Goal: Contribute content: Add original content to the website for others to see

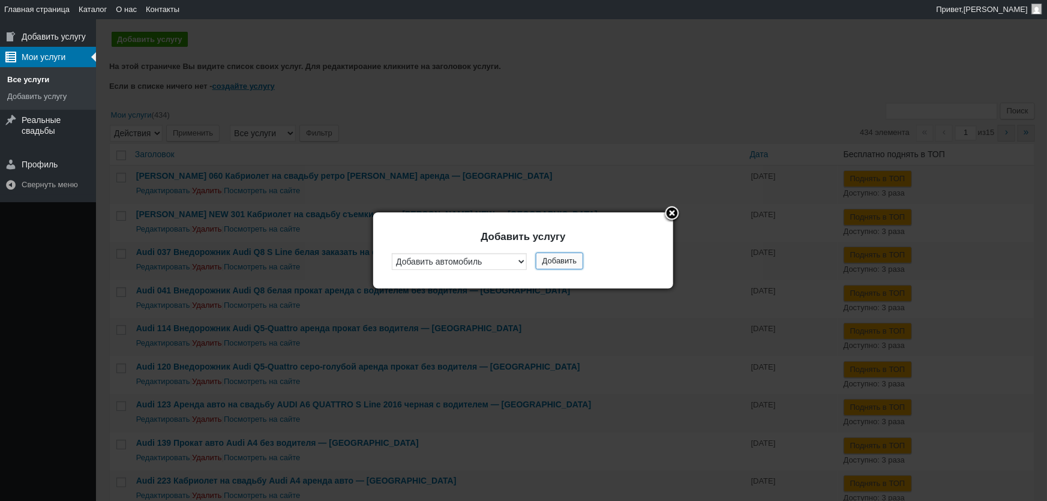
click at [560, 265] on button "Добавить" at bounding box center [559, 261] width 47 height 17
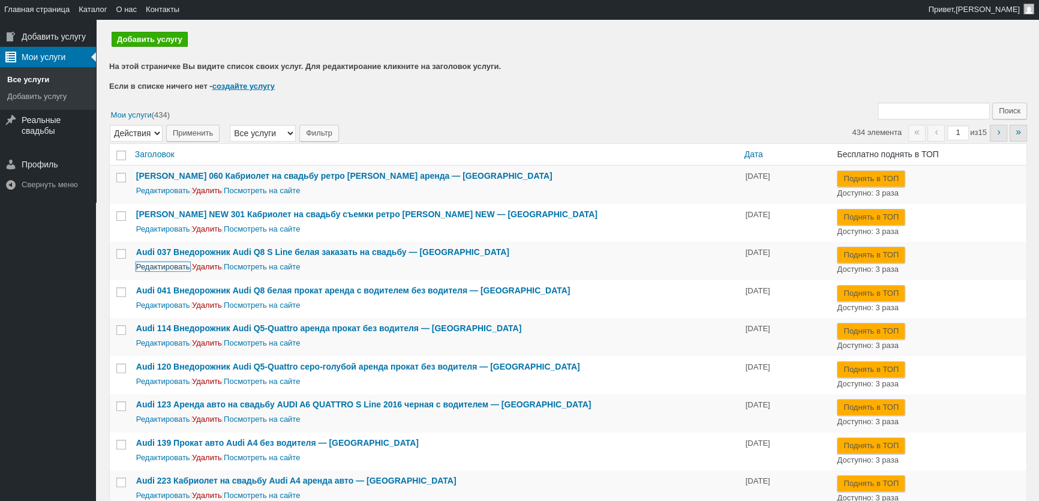
click at [155, 265] on link "Редактировать" at bounding box center [163, 266] width 54 height 9
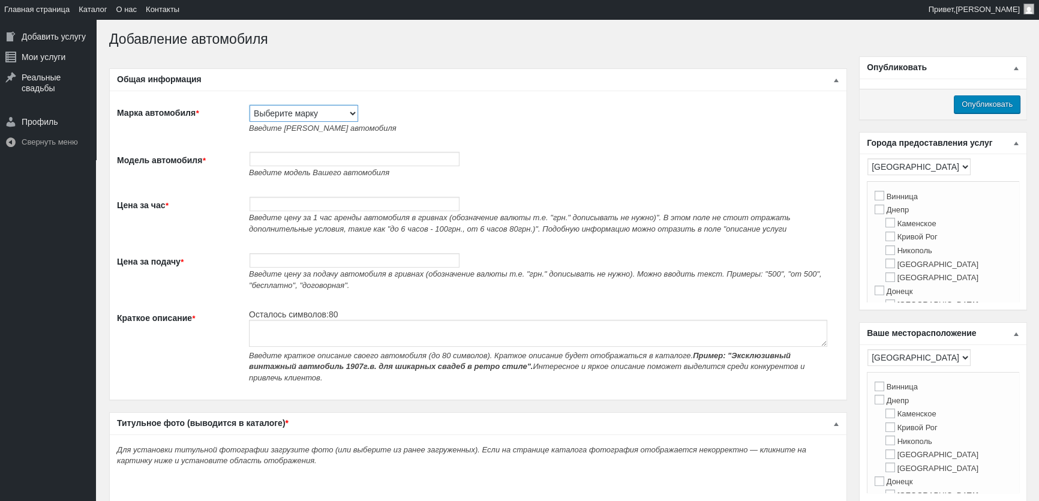
click at [295, 112] on select "Выберите марку Acura Alfa Romeo Alpine Aston Martin Audi Austin Barkas (Баркас)…" at bounding box center [304, 113] width 109 height 17
select select "Chevrolet"
click at [250, 105] on select "Выберите марку Acura Alfa Romeo Alpine Aston Martin Audi Austin Barkas (Баркас)…" at bounding box center [304, 113] width 109 height 17
type input "Chevrolet"
click at [290, 158] on input "Модель автомобиля *" at bounding box center [355, 159] width 210 height 14
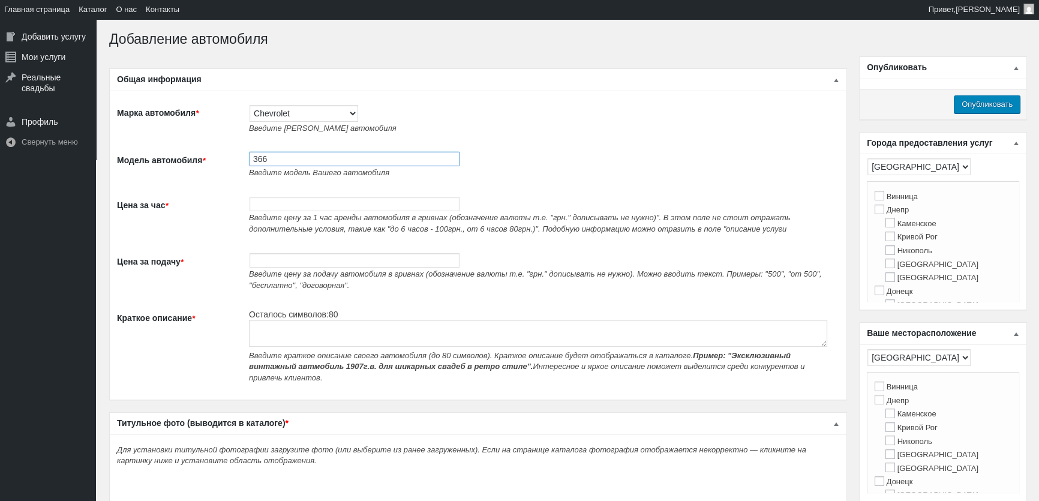
paste input "Кабриолет на свадьбу фотосессию Chevrolet Corvette белый аренда"
type input "366 Кабриолет на свадьбу фотосессию Chevrolet Corvette белый аренда"
click at [360, 208] on input "Цена за час *" at bounding box center [355, 204] width 210 height 14
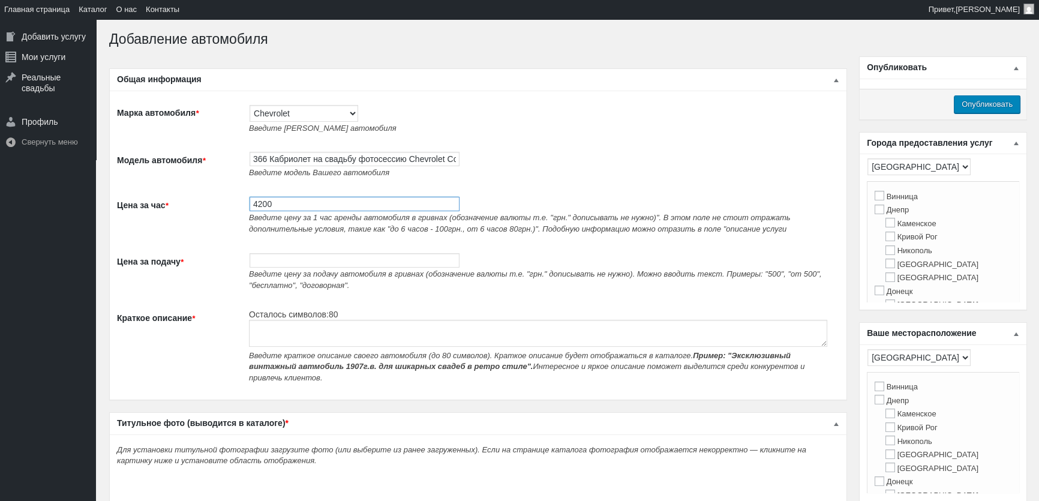
type input "4200"
paste textarea "Кабриолет на свадьбу фотосессию Chevrolet Corvette белый аренда"
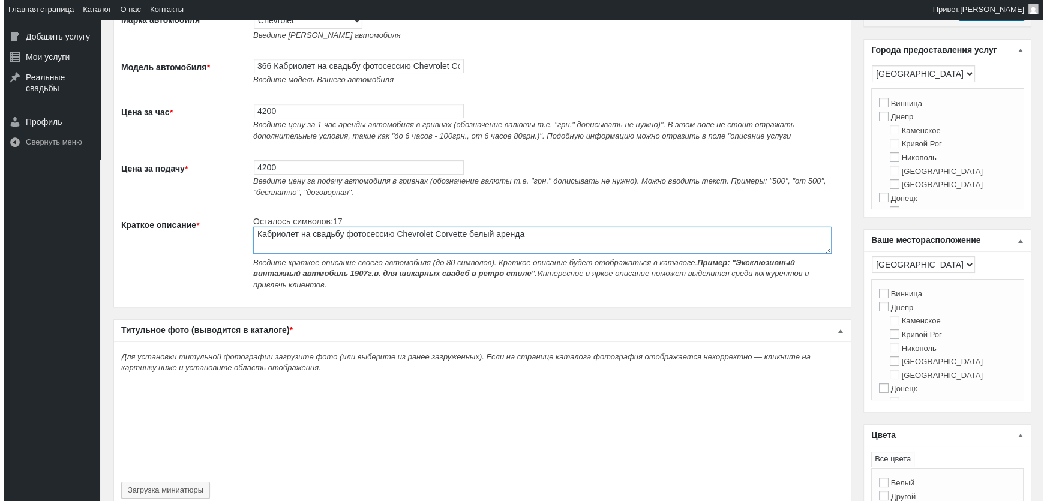
scroll to position [218, 0]
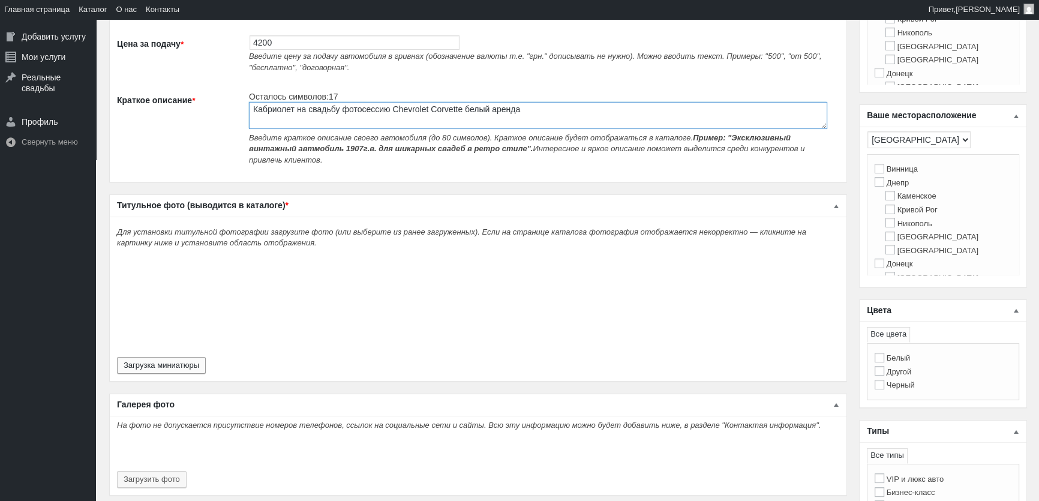
type textarea "Кабриолет на свадьбу фотосессию Chevrolet Corvette белый аренда"
click at [179, 357] on button "Загрузка миниатюры" at bounding box center [161, 365] width 89 height 17
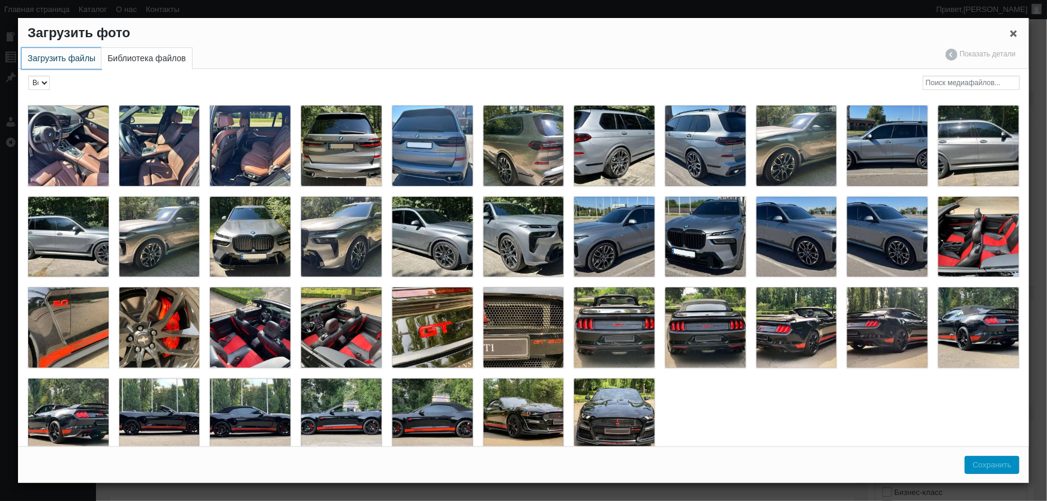
click at [46, 52] on link "Загрузить файлы" at bounding box center [62, 58] width 80 height 21
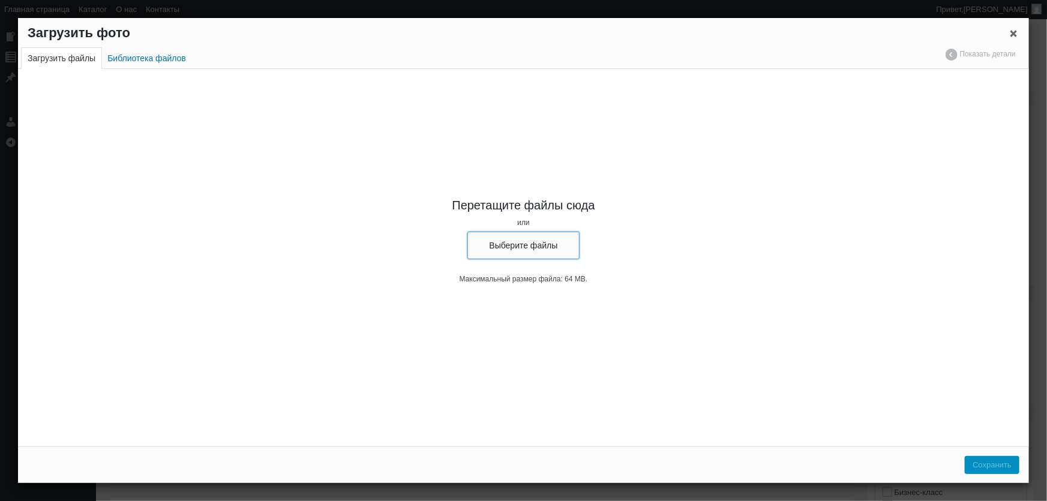
click at [507, 242] on button "Выберите файлы" at bounding box center [523, 246] width 113 height 28
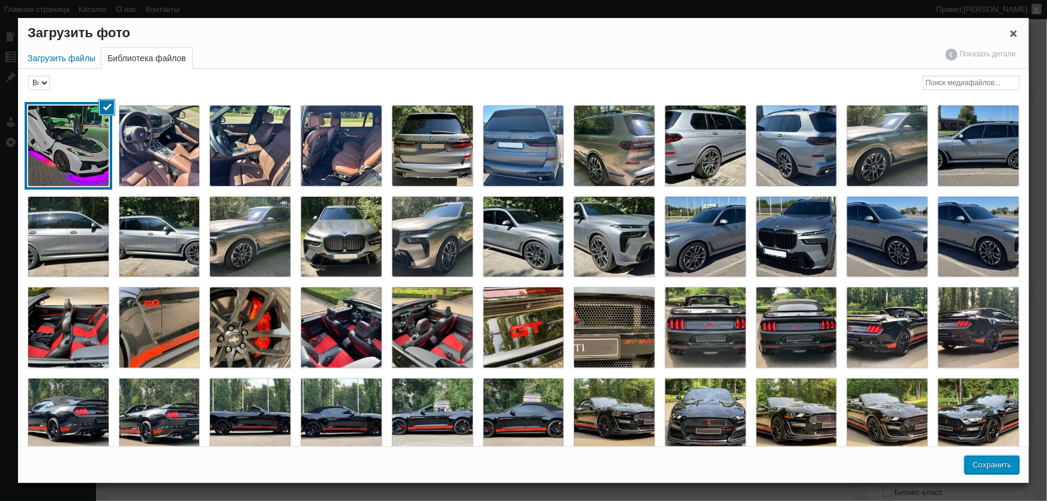
click at [1002, 466] on button "Сохранить" at bounding box center [992, 465] width 55 height 18
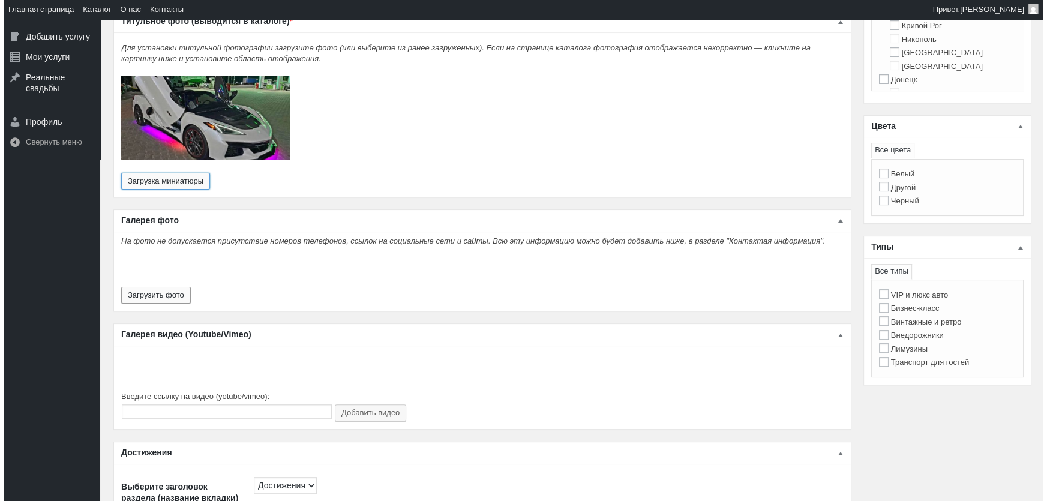
scroll to position [436, 0]
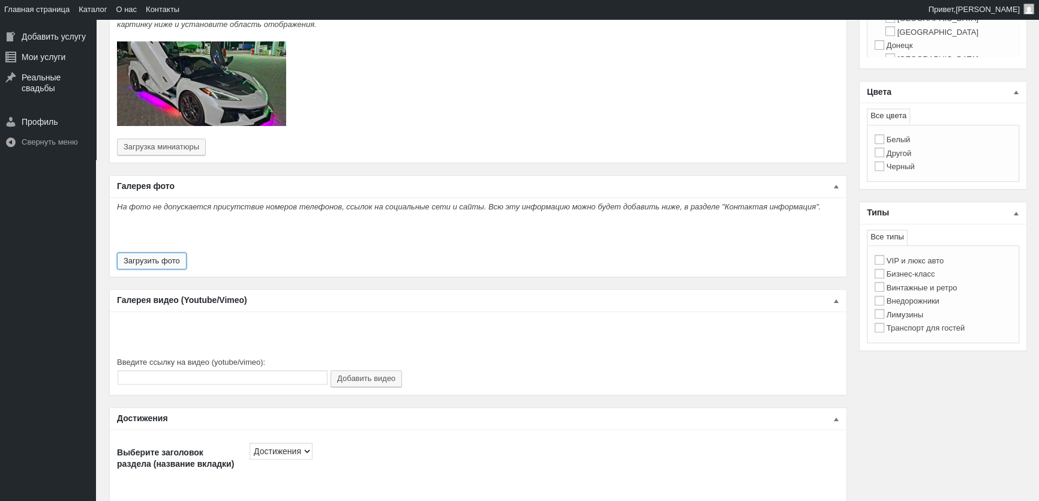
click at [131, 253] on button "Загрузить фото" at bounding box center [152, 261] width 70 height 17
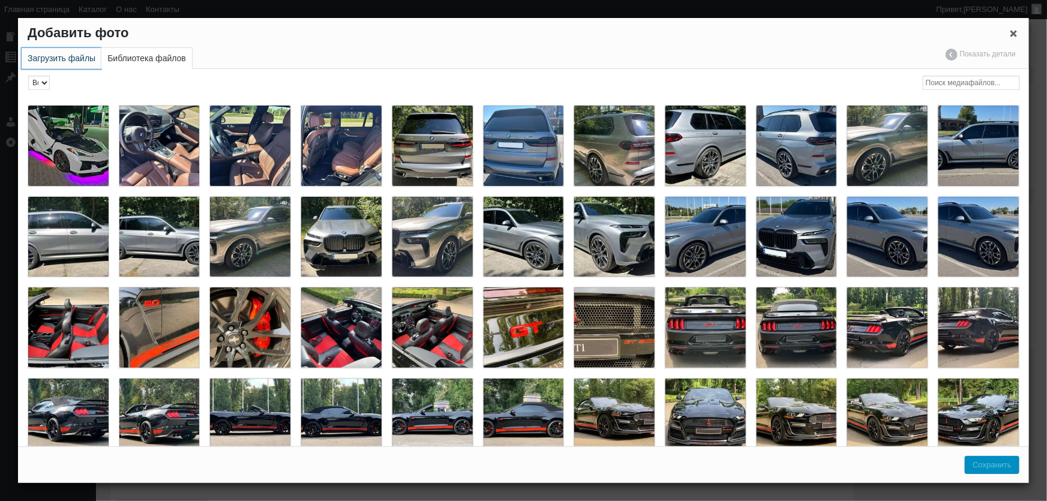
click at [75, 55] on link "Загрузить файлы" at bounding box center [62, 58] width 80 height 21
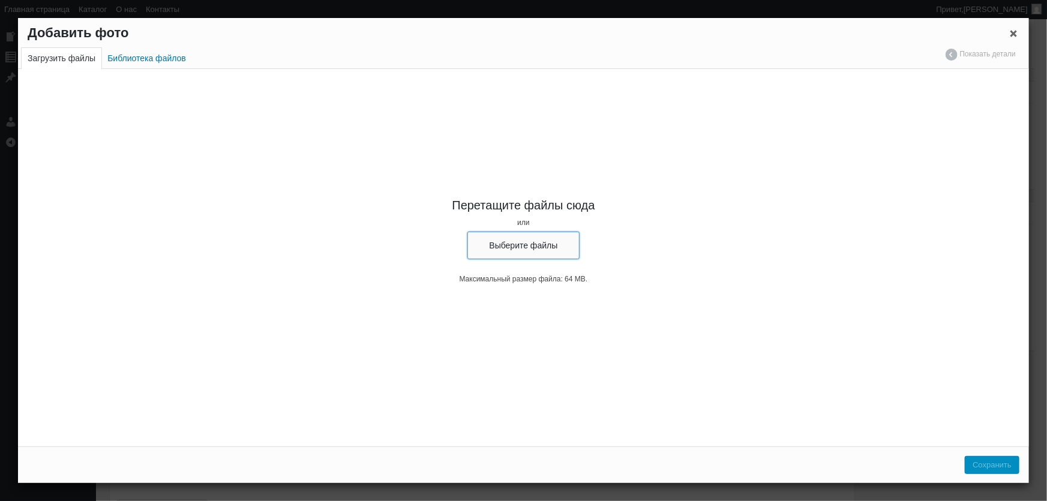
click at [533, 249] on button "Выберите файлы" at bounding box center [523, 246] width 113 height 28
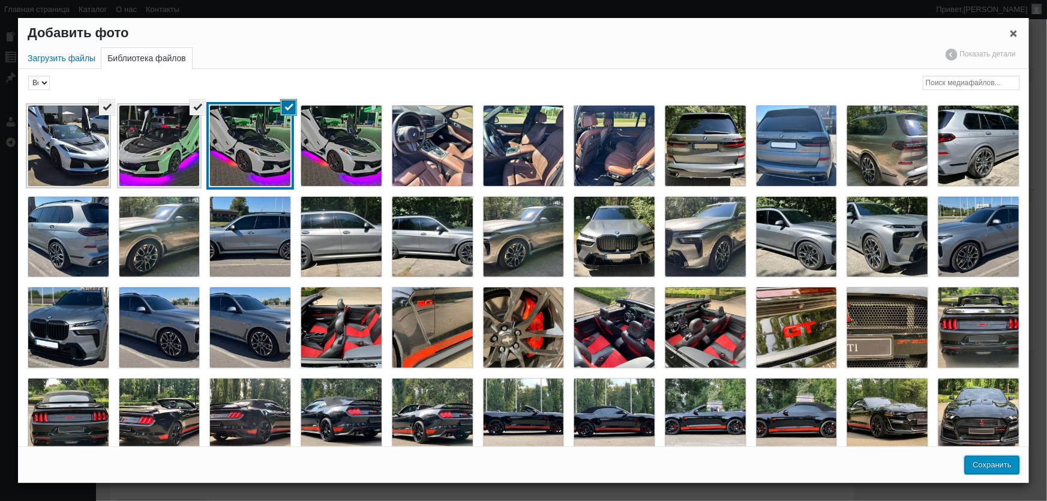
drag, startPoint x: 992, startPoint y: 469, endPoint x: 335, endPoint y: 212, distance: 706.1
click at [992, 469] on button "Сохранить" at bounding box center [992, 465] width 55 height 18
type input "3"
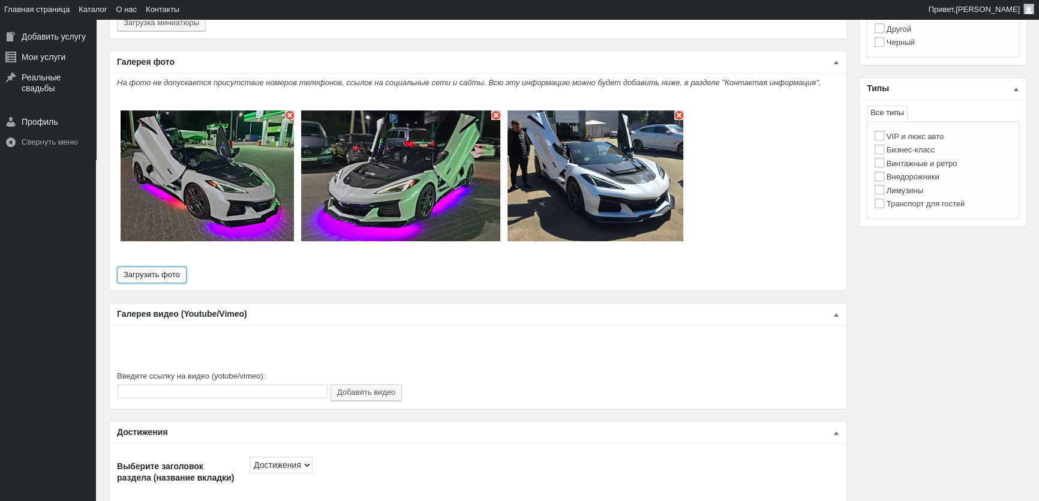
scroll to position [382, 0]
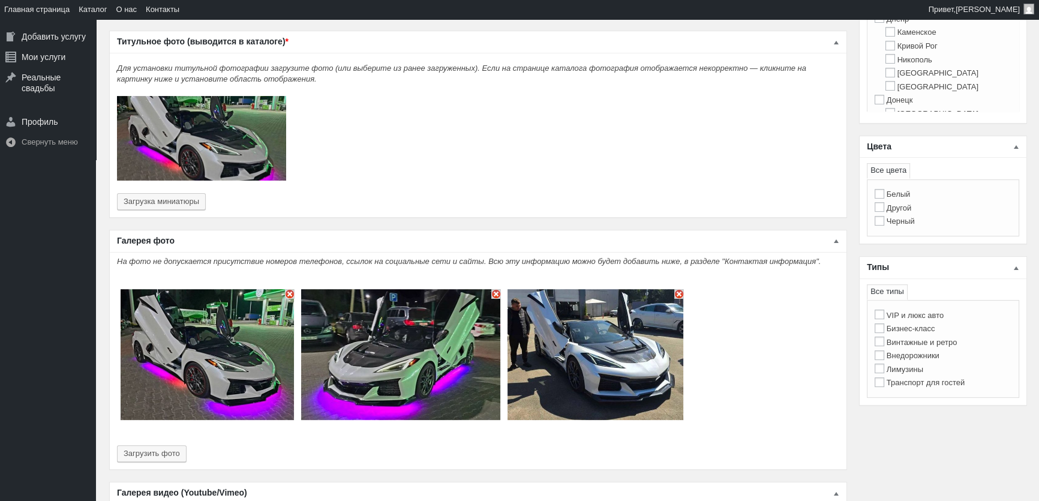
click at [931, 314] on label "VIP и люкс авто" at bounding box center [909, 315] width 69 height 9
click at [884, 314] on input "VIP и люкс авто" at bounding box center [880, 315] width 10 height 10
checkbox input "true"
click at [902, 194] on label "Белый" at bounding box center [893, 194] width 36 height 9
click at [884, 194] on input "Белый" at bounding box center [880, 194] width 10 height 10
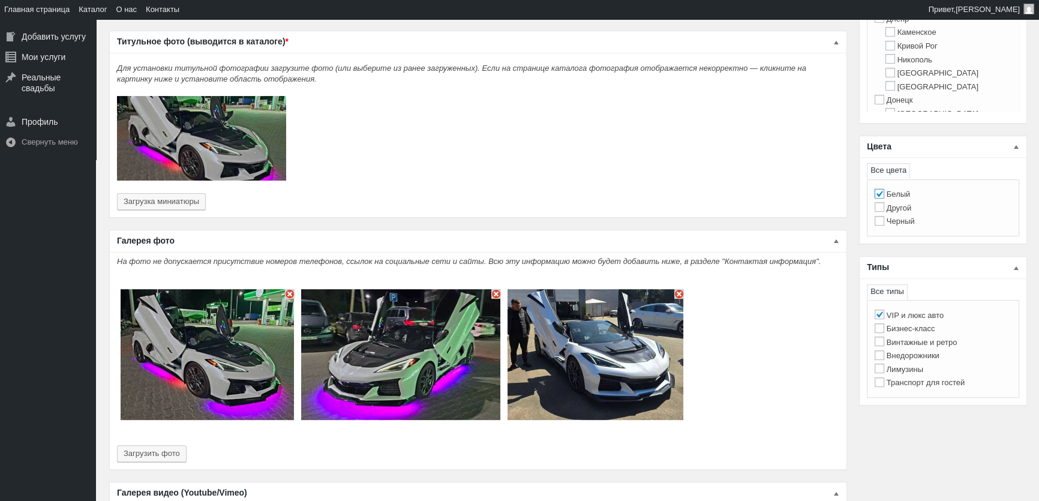
checkbox input "true"
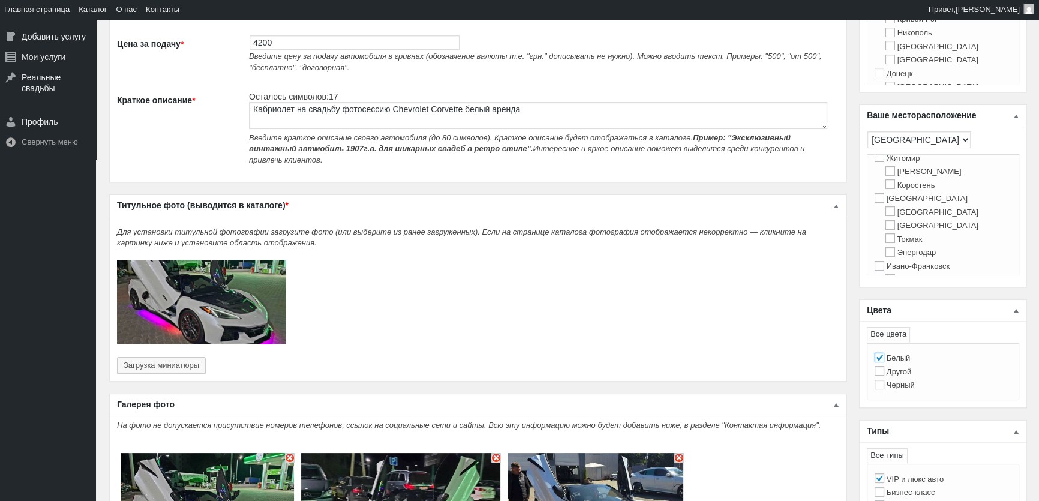
scroll to position [218, 0]
click at [883, 253] on input "Киев" at bounding box center [880, 249] width 10 height 10
checkbox input "true"
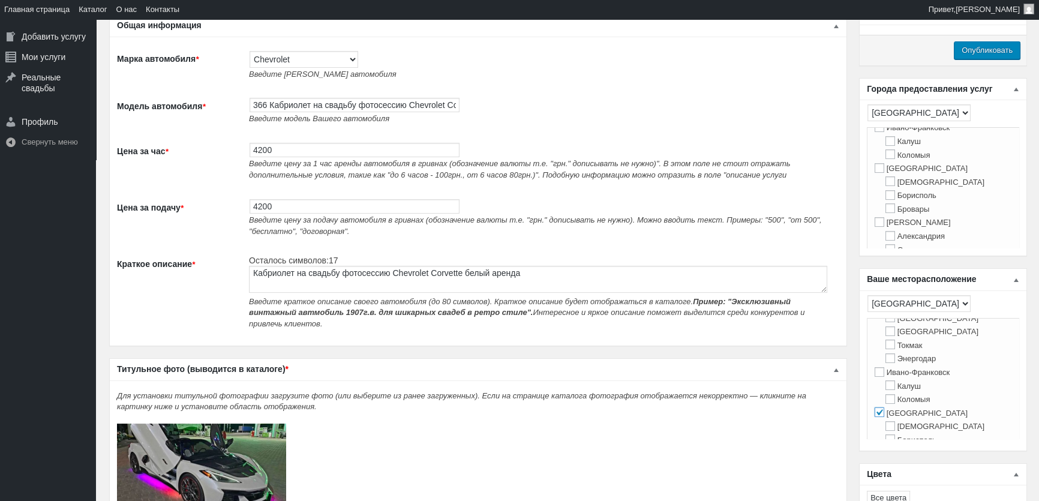
scroll to position [272, 0]
click at [880, 172] on input "Киев" at bounding box center [880, 168] width 10 height 10
checkbox input "true"
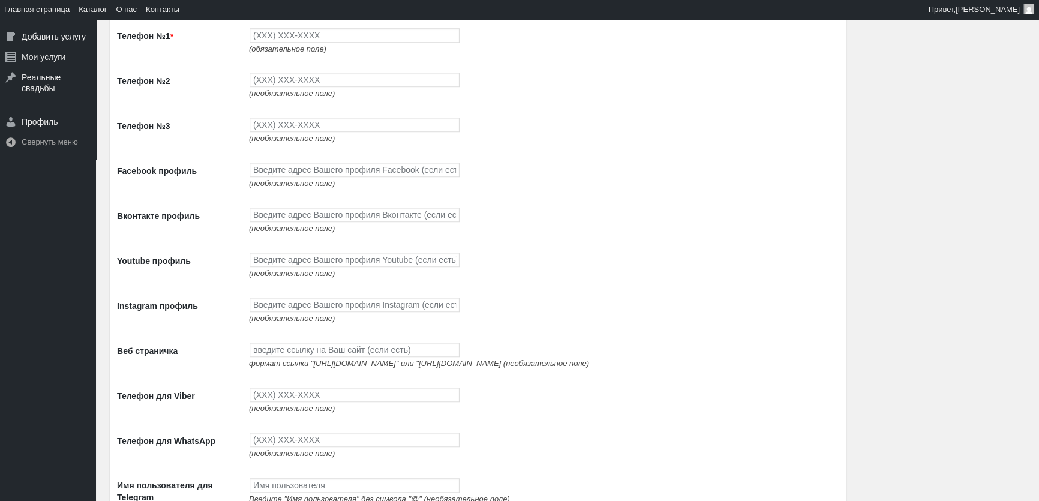
scroll to position [1091, 0]
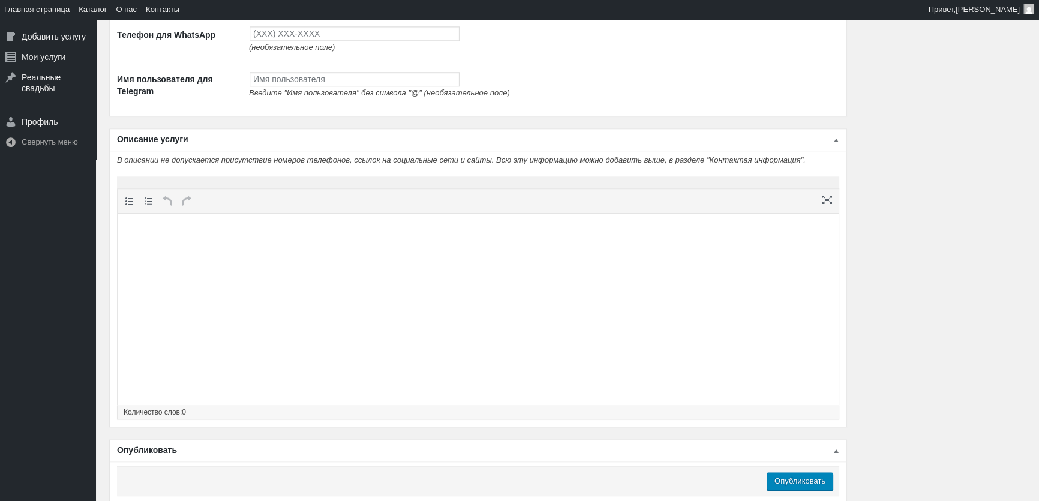
click at [314, 259] on html at bounding box center [478, 237] width 721 height 46
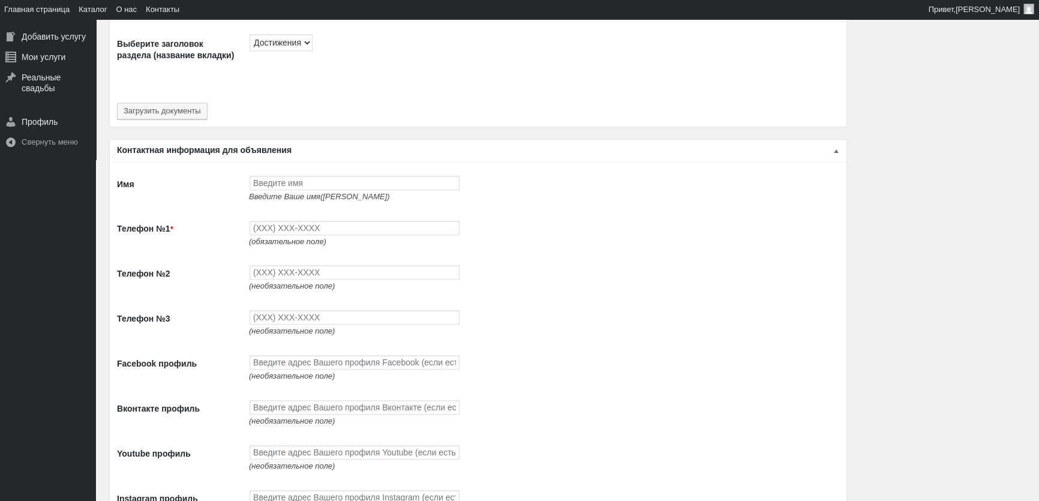
scroll to position [982, 0]
click at [266, 178] on input "Имя" at bounding box center [355, 184] width 210 height 14
type input "[PERSON_NAME]"
type input "(093) 765-5597"
type input "(093) 494-9497"
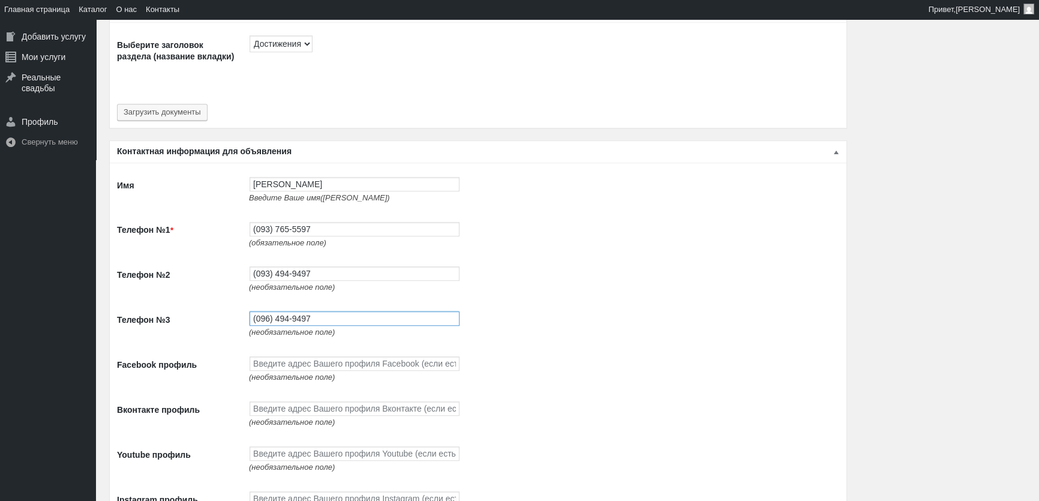
type input "(096) 494-9497"
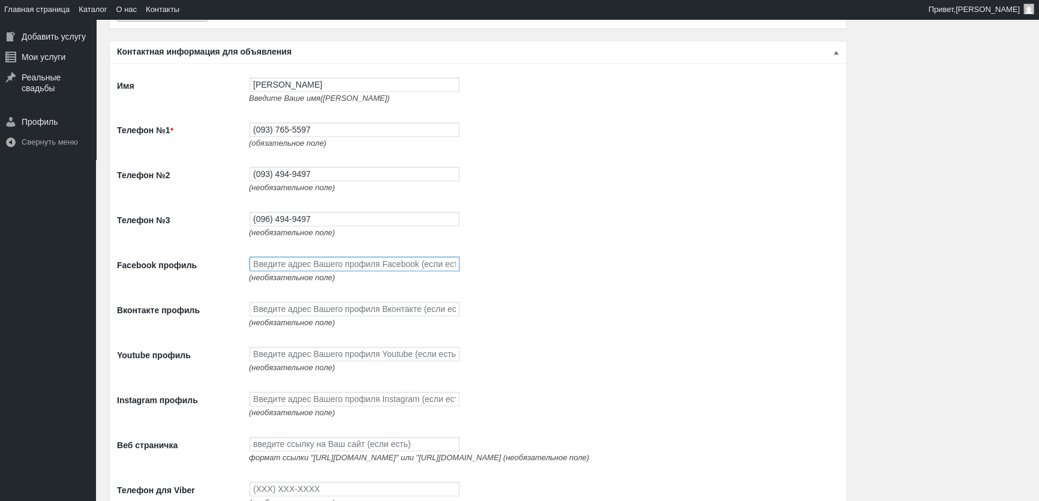
scroll to position [1200, 0]
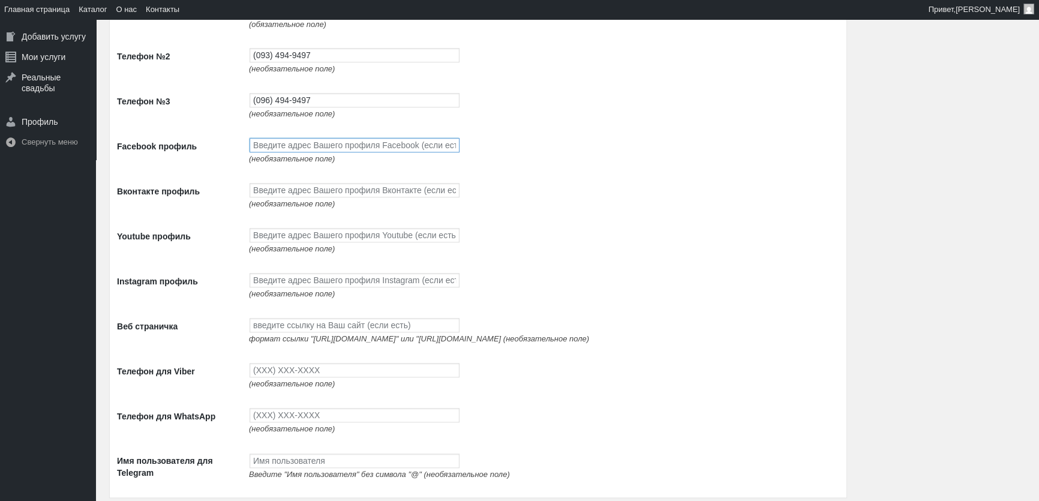
paste input "https://www.facebook.com/profile.php?id=100087672474351"
type input "https://www.facebook.com/profile.php?id=100087672474351"
click at [316, 242] on input "Youtube профиль" at bounding box center [355, 235] width 210 height 14
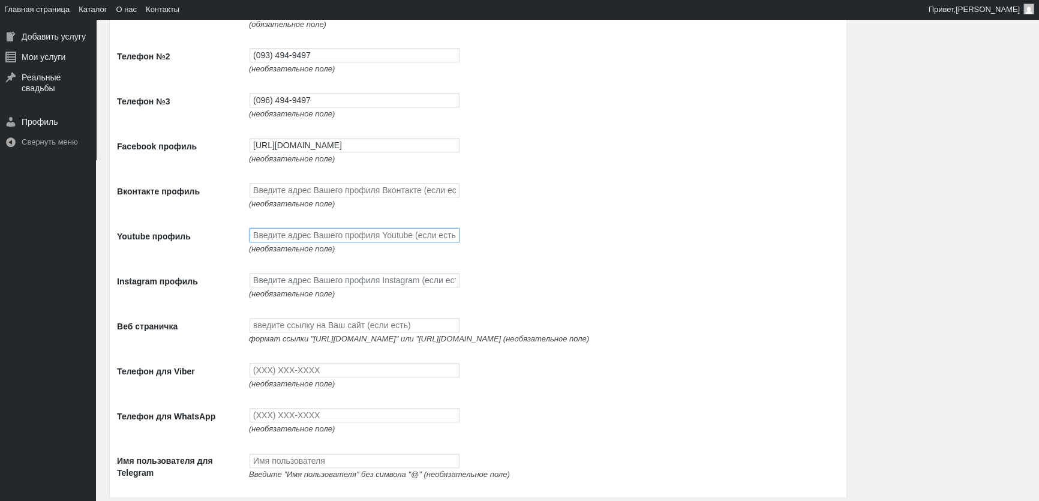
paste input "https://www.youtube.com/channel/UCnpsi_6iHYtwxNPLj1BgTyg"
type input "https://www.youtube.com/channel/UCnpsi_6iHYtwxNPLj1BgTyg"
click at [305, 287] on input "Instagram профиль" at bounding box center [355, 280] width 210 height 14
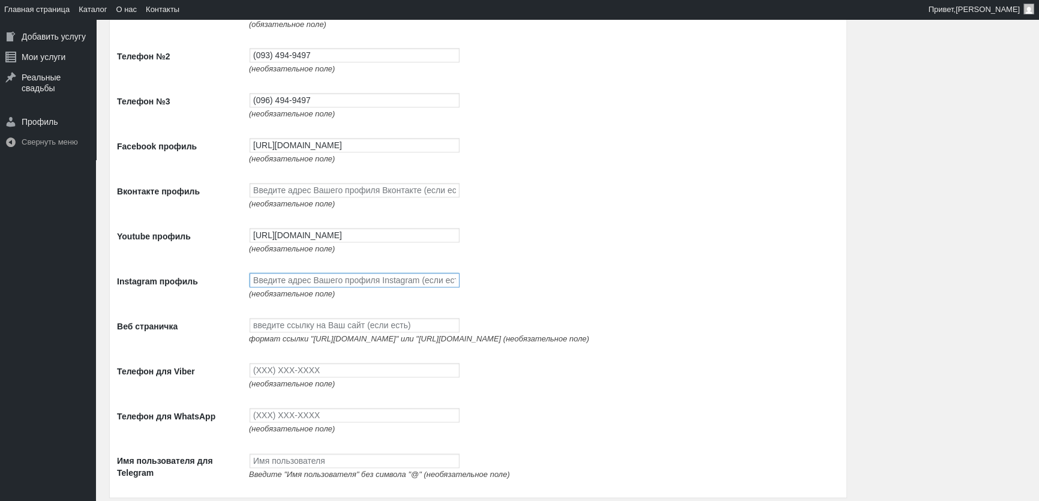
paste input "https://www.instagram.com/avtolimo/"
type input "https://www.instagram.com/avtolimo/"
click at [334, 329] on input "Веб страничка" at bounding box center [355, 325] width 210 height 14
paste input "http://avtolimo.com.ua/"
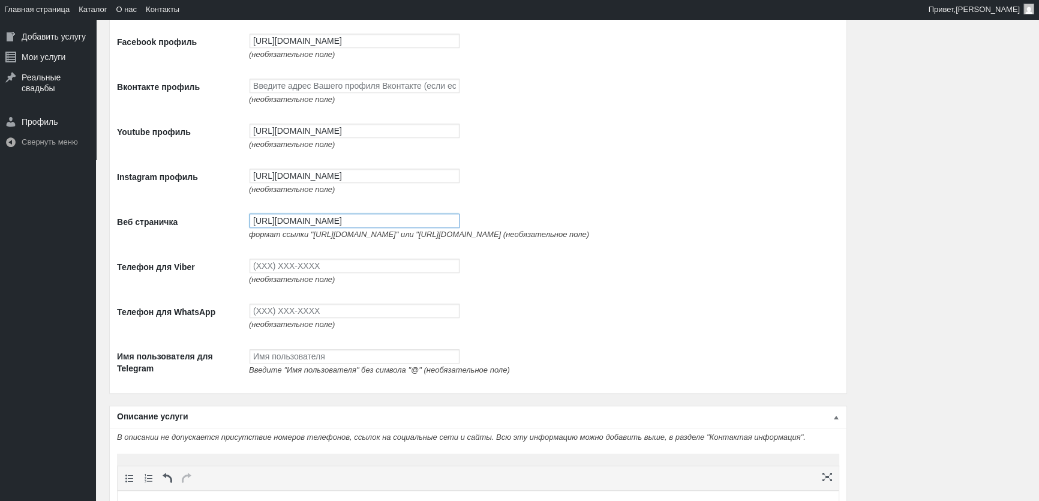
scroll to position [1309, 0]
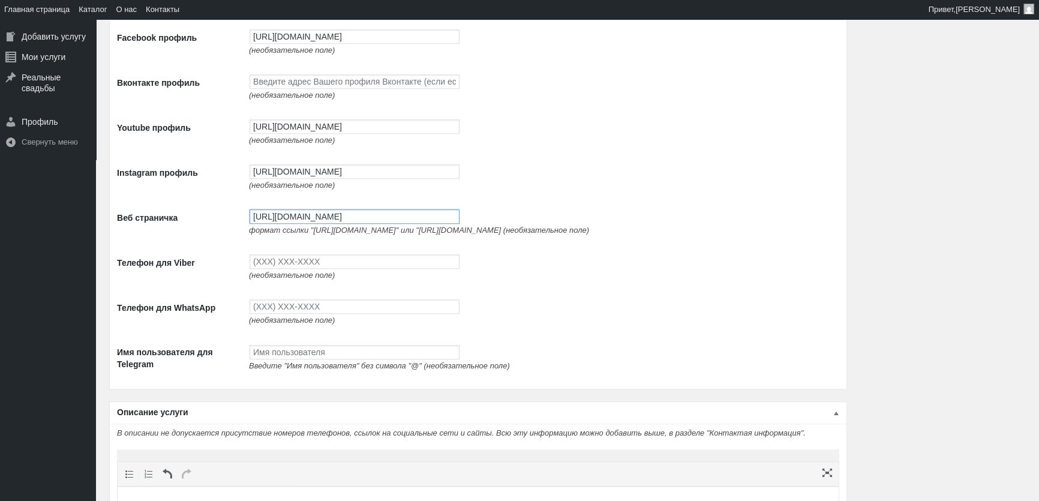
type input "http://avtolimo.com.ua/"
click at [307, 268] on input "Телефон для Viber" at bounding box center [355, 261] width 210 height 14
type input "(093) 765-5597"
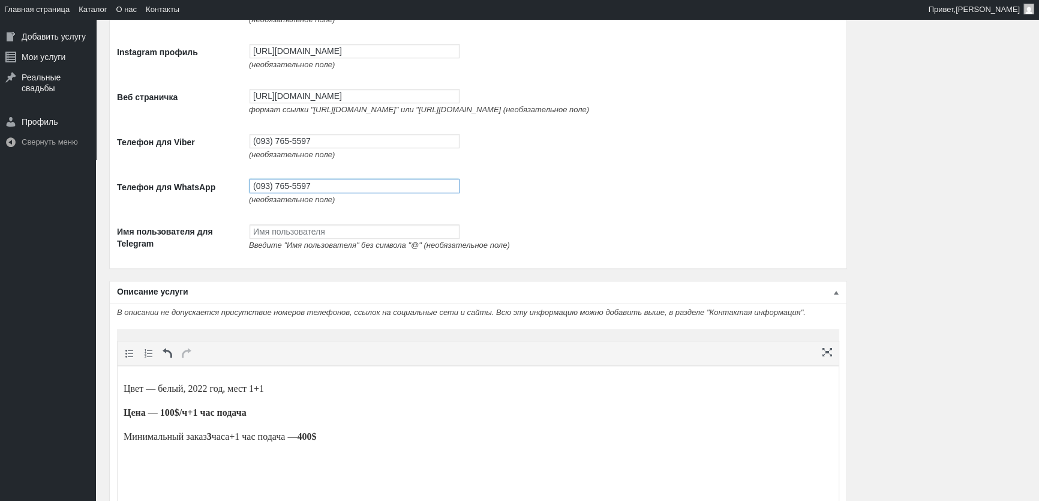
scroll to position [1649, 0]
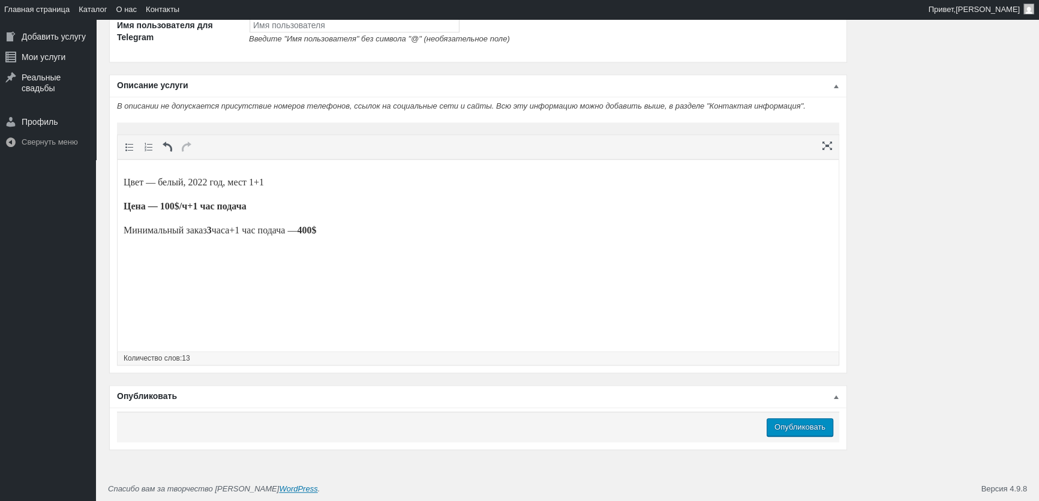
type input "(093) 765-5597"
click at [786, 428] on input "Опубликовать" at bounding box center [800, 427] width 67 height 18
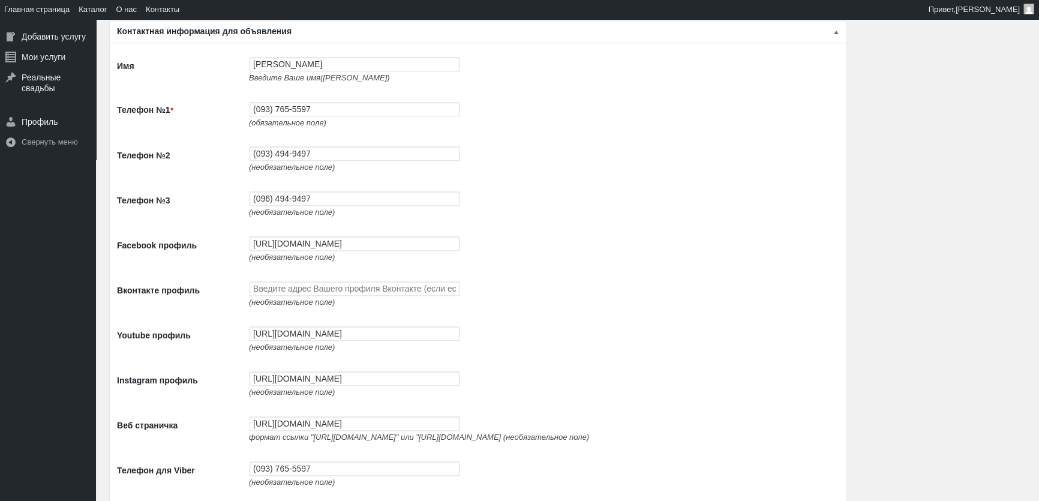
scroll to position [1909, 0]
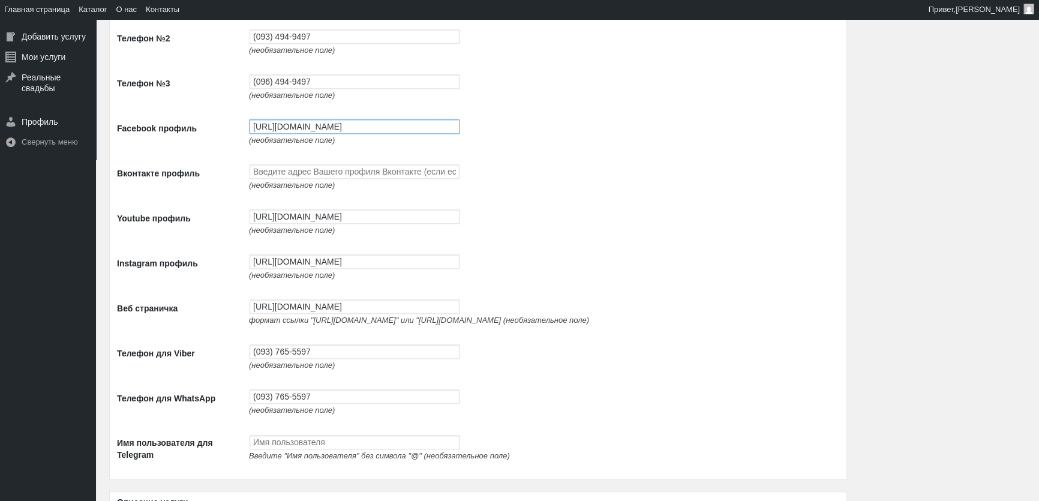
click at [293, 126] on input "[URL][DOMAIN_NAME]" at bounding box center [355, 126] width 210 height 14
click at [326, 224] on input "https://www.youtube.com/channel/UCnpsi_6iHYtwxNPLj1BgTyg" at bounding box center [355, 216] width 210 height 14
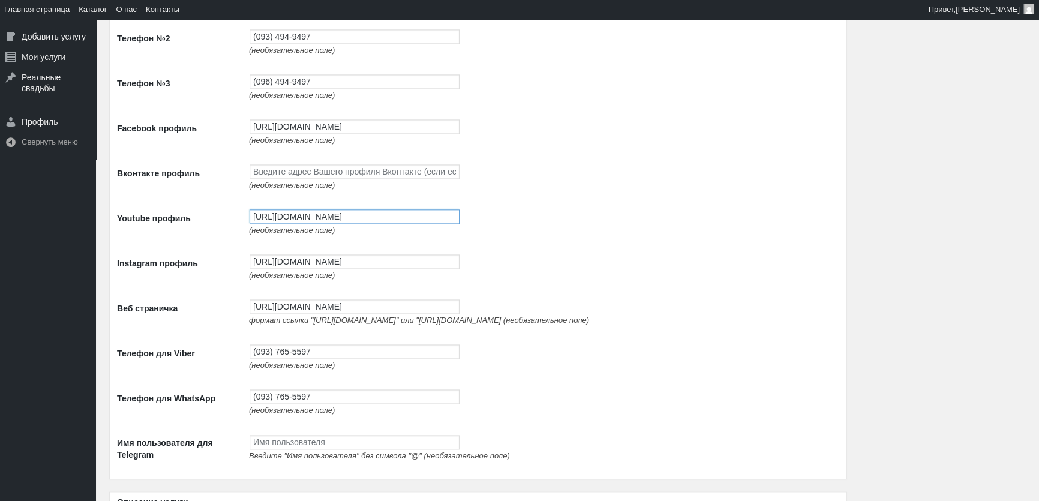
click at [326, 224] on input "https://www.youtube.com/channel/UCnpsi_6iHYtwxNPLj1BgTyg" at bounding box center [355, 216] width 210 height 14
click at [307, 265] on input "https://www.instagram.com/avtolimo/" at bounding box center [355, 261] width 210 height 14
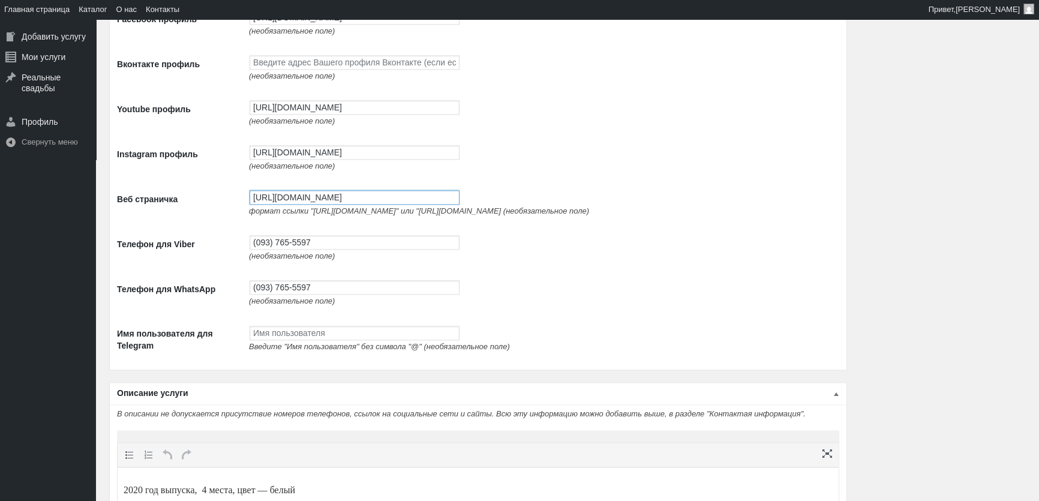
click at [278, 202] on input "http://avtolimo.com.ua/" at bounding box center [355, 197] width 210 height 14
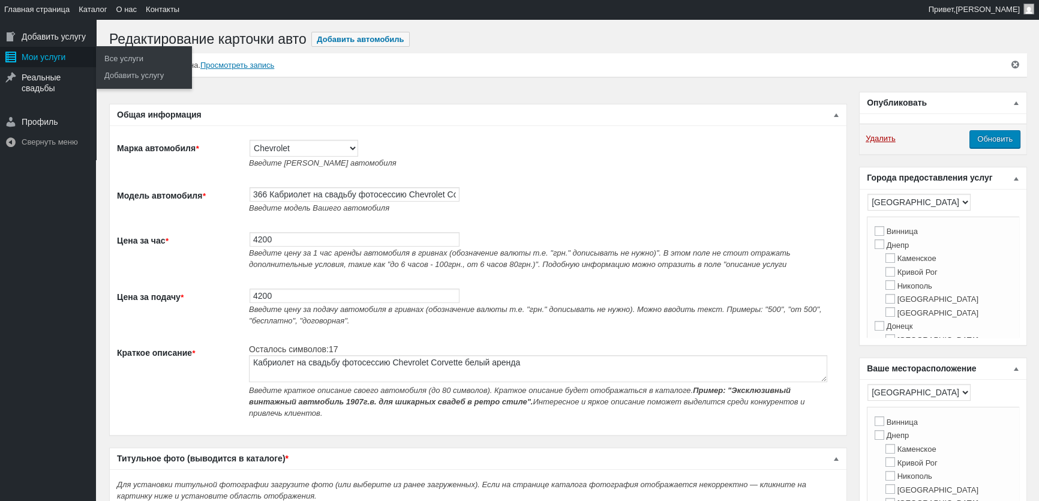
click at [35, 53] on div "Мои услуги" at bounding box center [48, 57] width 96 height 20
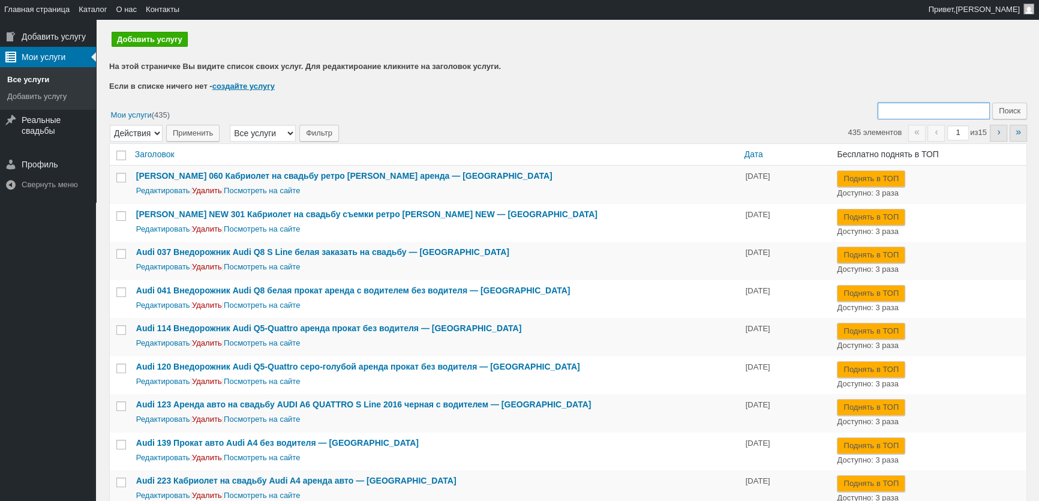
click at [912, 108] on input "Поиск:" at bounding box center [934, 111] width 112 height 17
type input "366"
click at [992, 103] on input "Поиск" at bounding box center [1009, 111] width 35 height 17
